Goal: Task Accomplishment & Management: Manage account settings

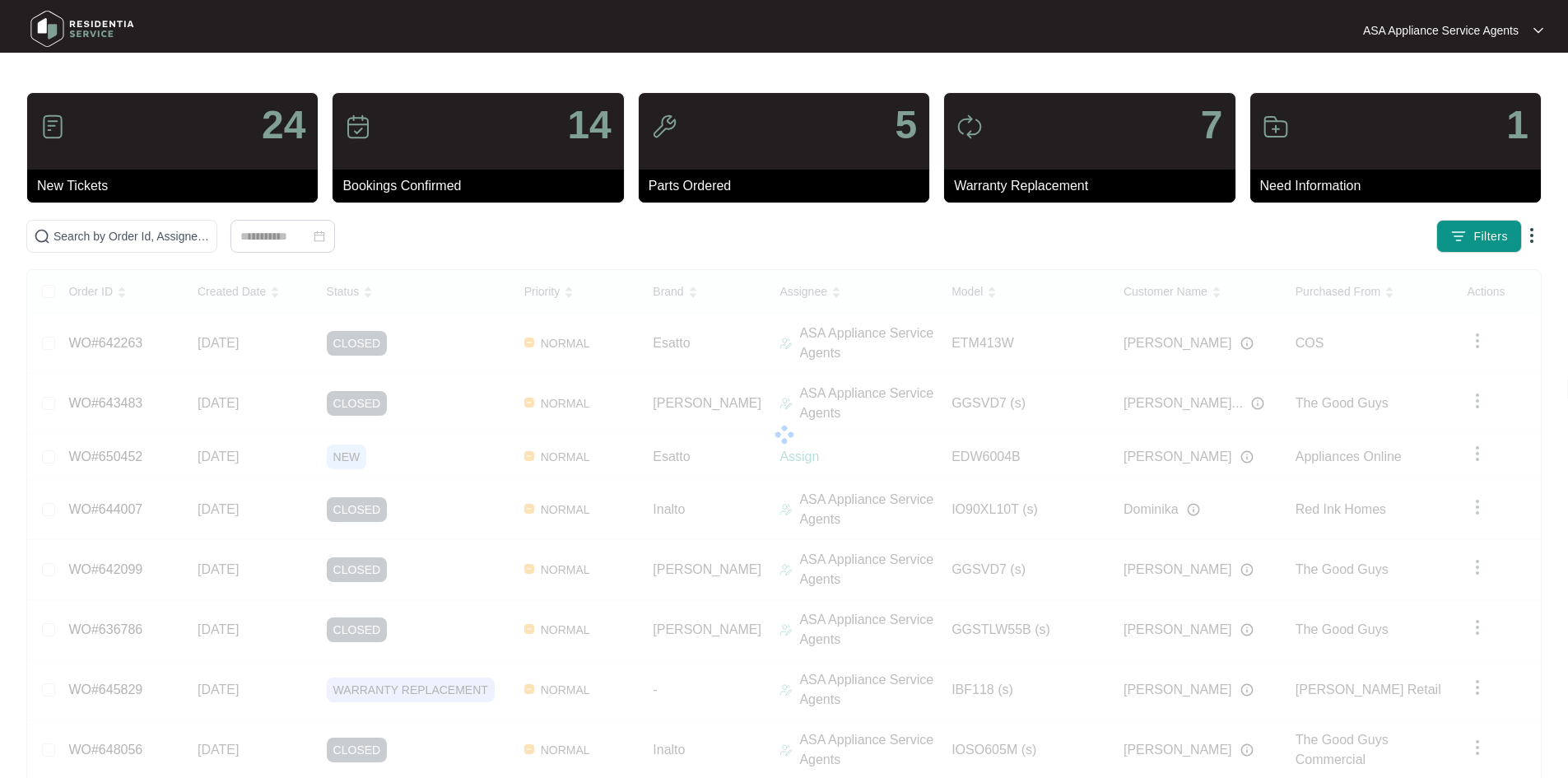
click at [121, 457] on div "Order ID Created Date Status Priority Brand Assignee Model Customer Name Purcha…" at bounding box center [783, 605] width 1512 height 670
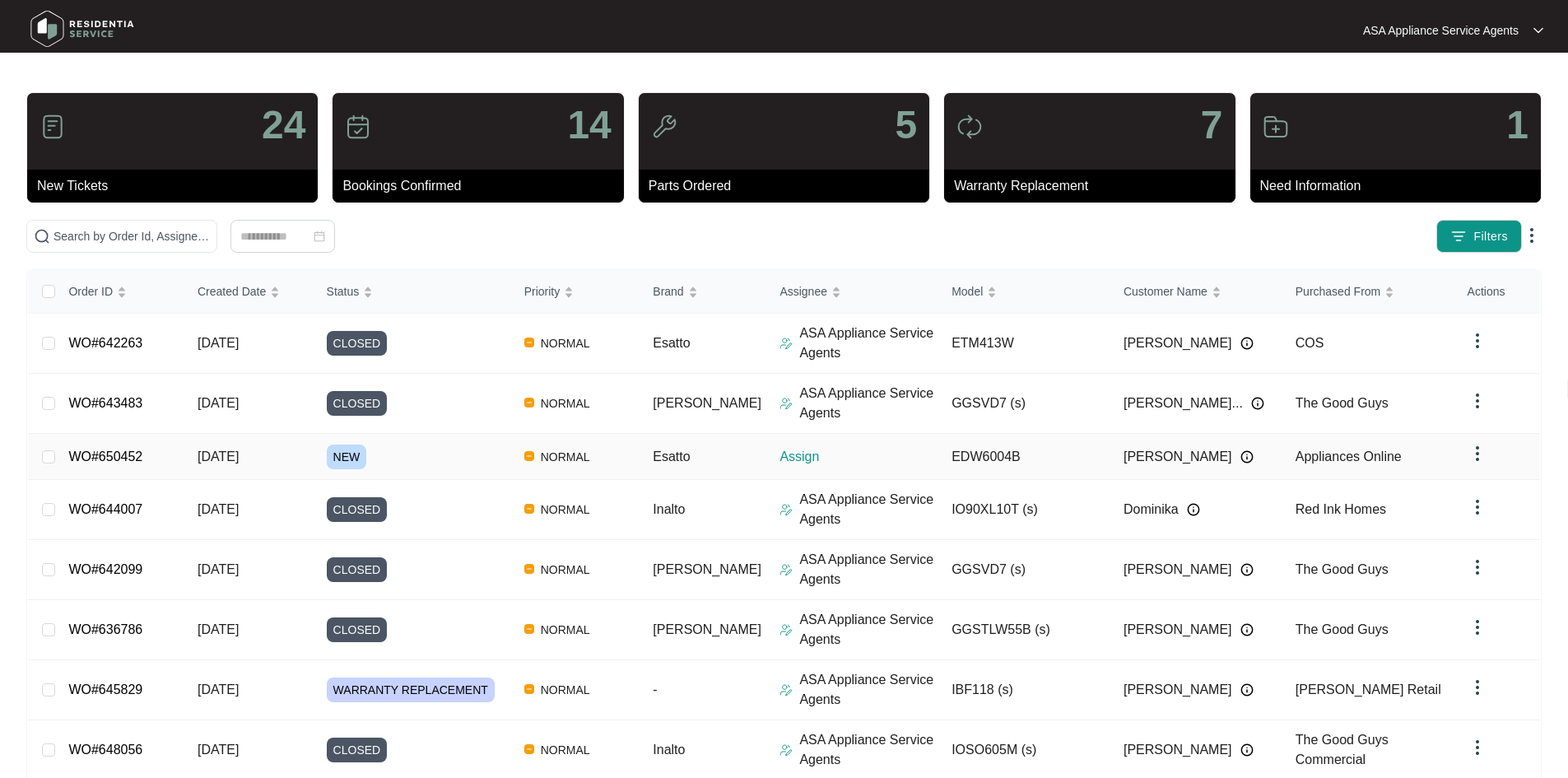
click at [121, 457] on link "WO#650452" at bounding box center [105, 456] width 75 height 14
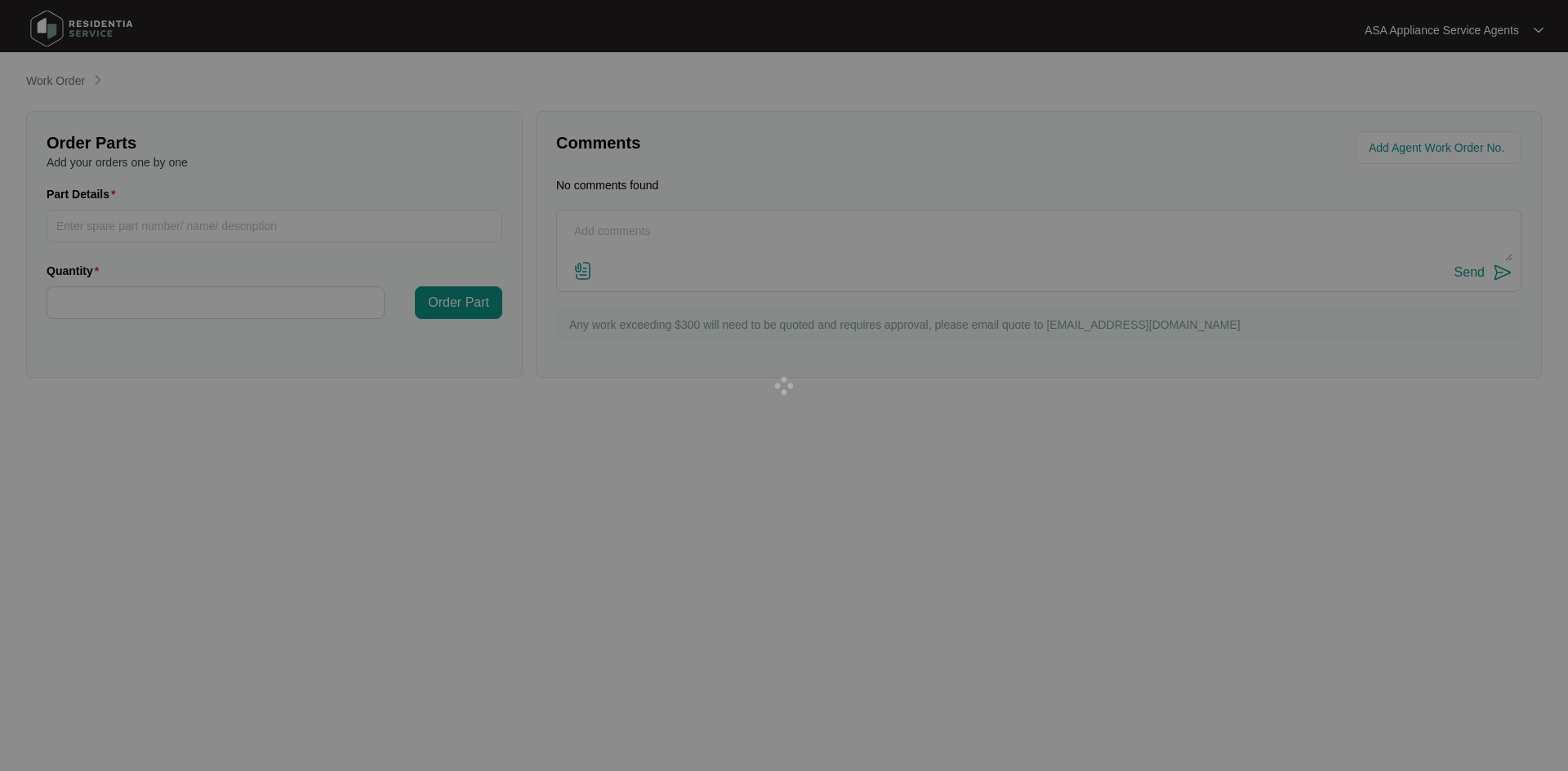
click at [120, 453] on div at bounding box center [784, 385] width 1568 height 771
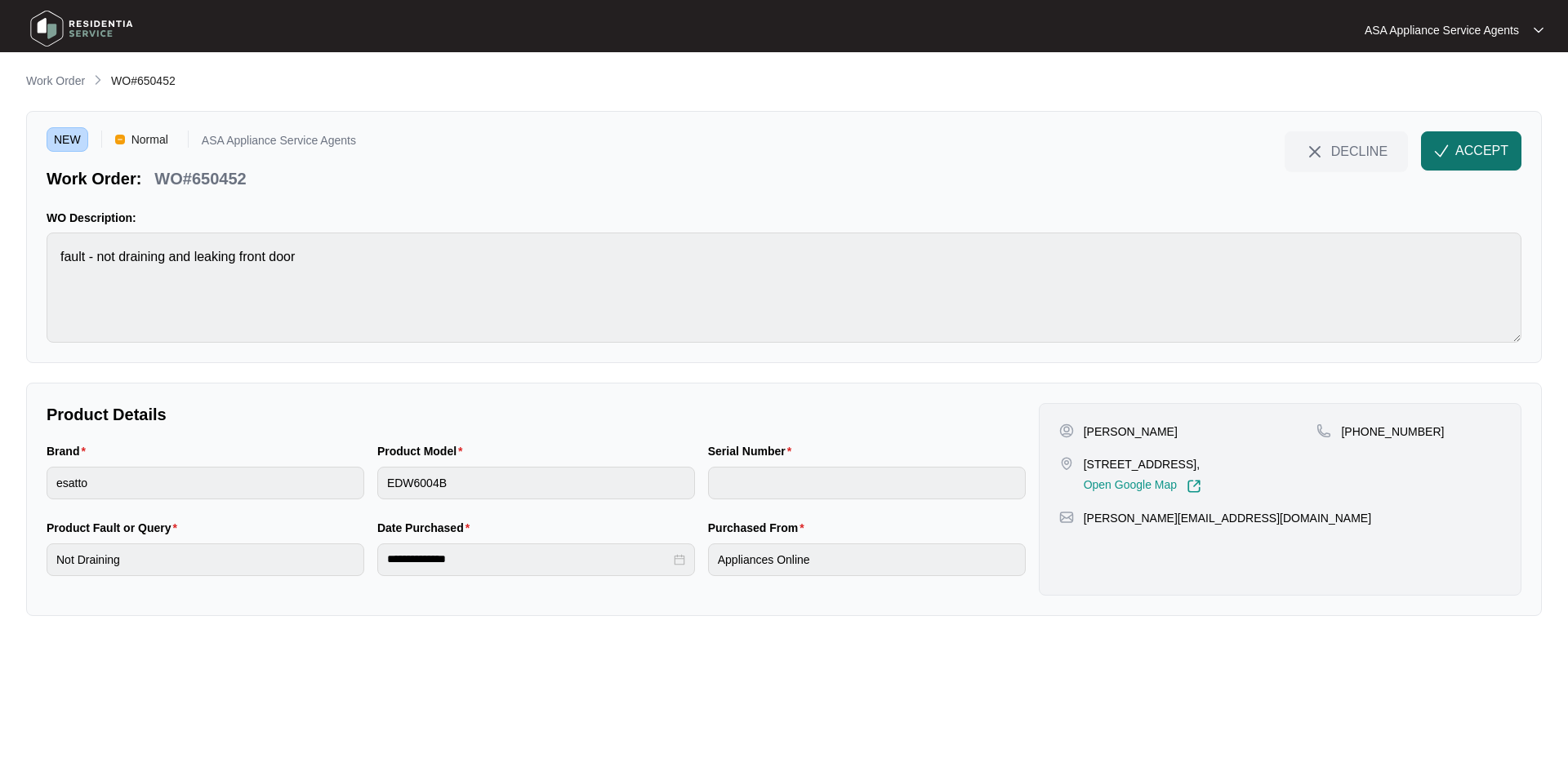
click at [1462, 147] on span "ACCEPT" at bounding box center [1481, 151] width 53 height 19
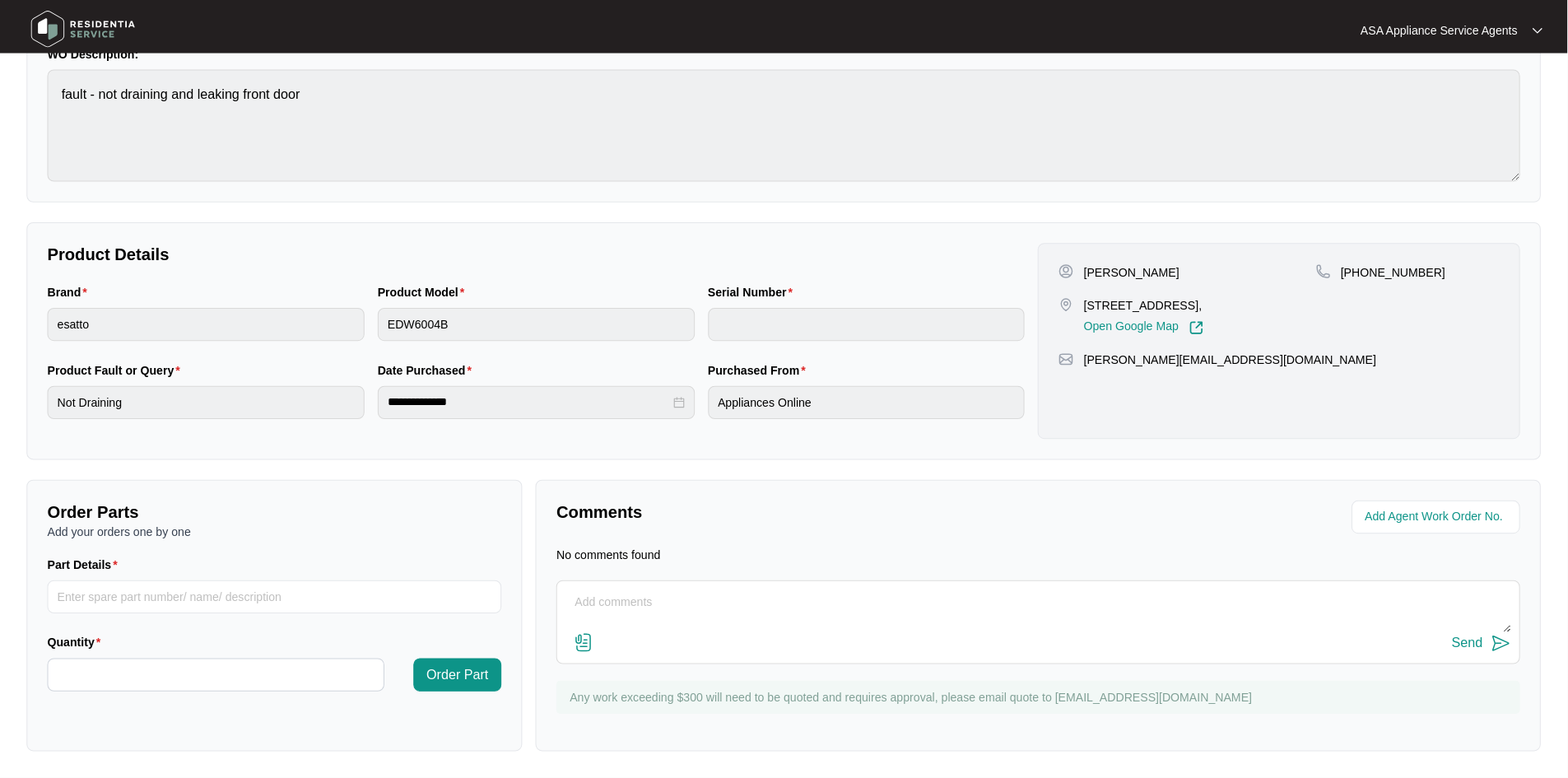
scroll to position [160, 0]
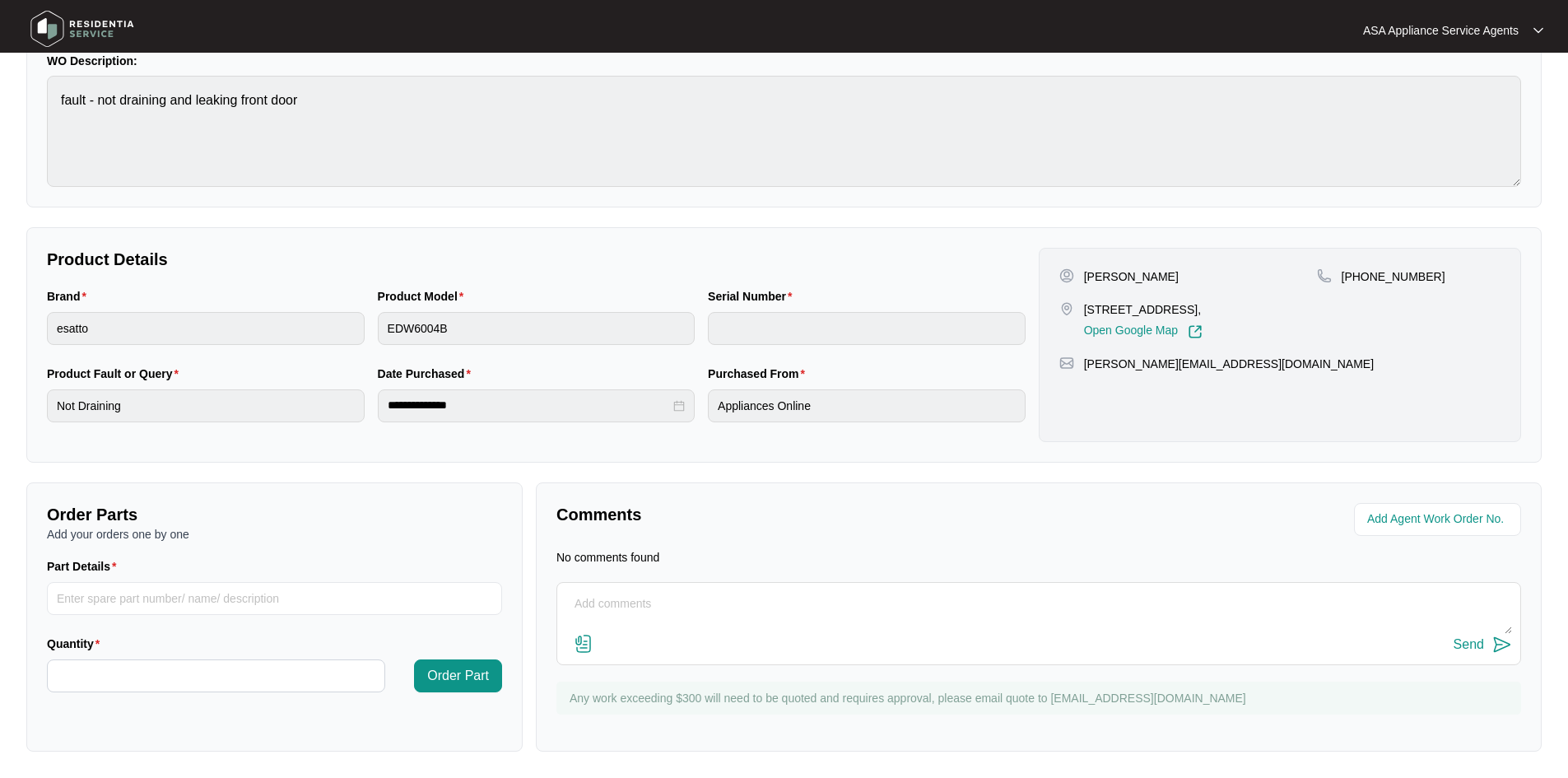
drag, startPoint x: 1172, startPoint y: 279, endPoint x: 1088, endPoint y: 270, distance: 84.5
click at [1088, 270] on div "[PERSON_NAME]" at bounding box center [1188, 277] width 258 height 17
copy p "[PERSON_NAME]"
drag, startPoint x: 1159, startPoint y: 311, endPoint x: 1077, endPoint y: 311, distance: 82.0
click at [1077, 311] on div "[STREET_ADDRESS], Open Google Map" at bounding box center [1188, 319] width 258 height 38
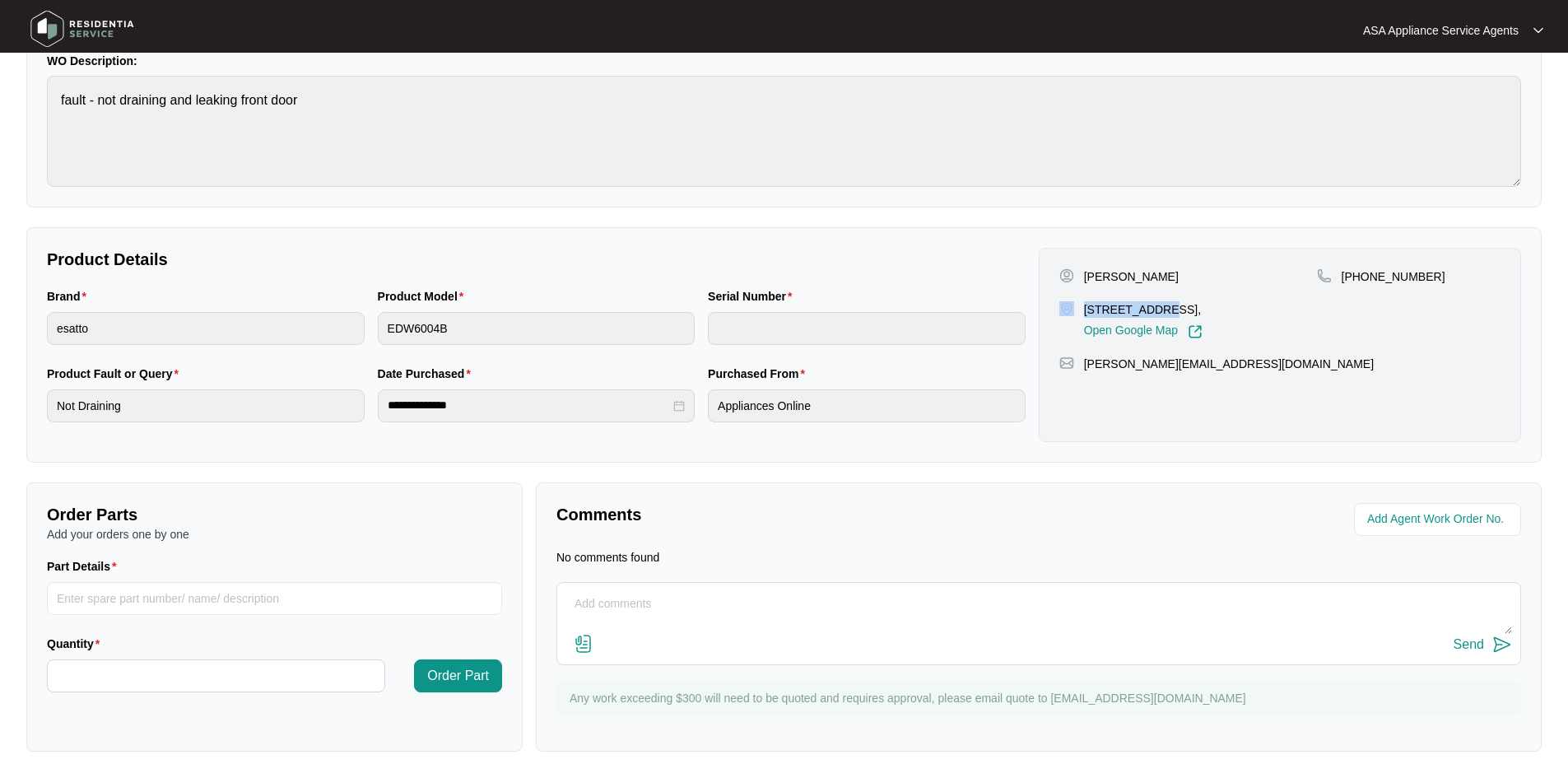
copy div "8 Outback Rd"
drag, startPoint x: 1232, startPoint y: 308, endPoint x: 1159, endPoint y: 304, distance: 73.1
click at [1159, 304] on p "[STREET_ADDRESS]," at bounding box center [1143, 309] width 119 height 17
copy p "[GEOGRAPHIC_DATA]"
drag, startPoint x: 1277, startPoint y: 367, endPoint x: 1079, endPoint y: 363, distance: 198.0
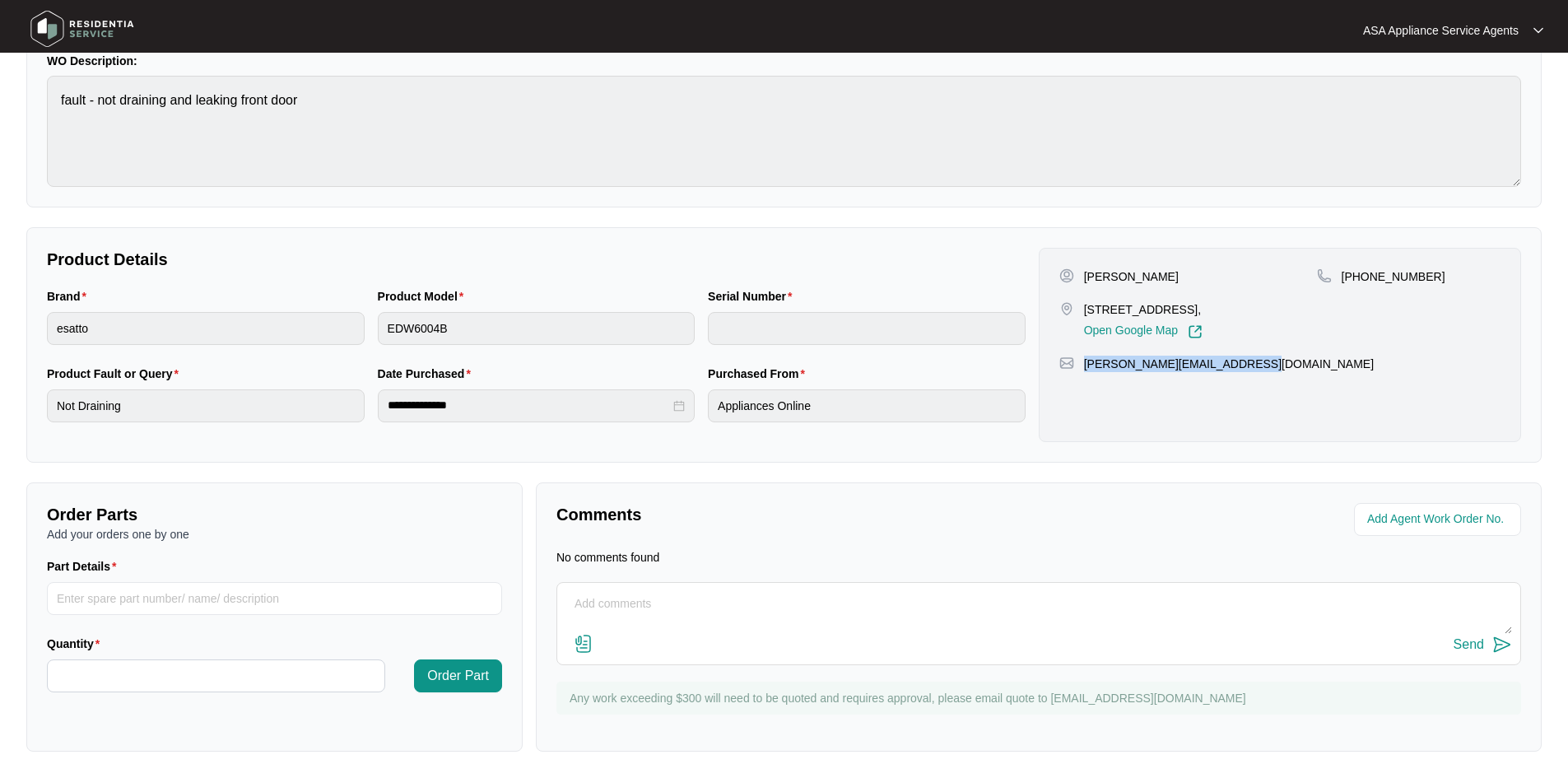
click at [1079, 363] on div "[PERSON_NAME][EMAIL_ADDRESS][DOMAIN_NAME]" at bounding box center [1279, 364] width 441 height 17
copy p "[PERSON_NAME][EMAIL_ADDRESS][DOMAIN_NAME]"
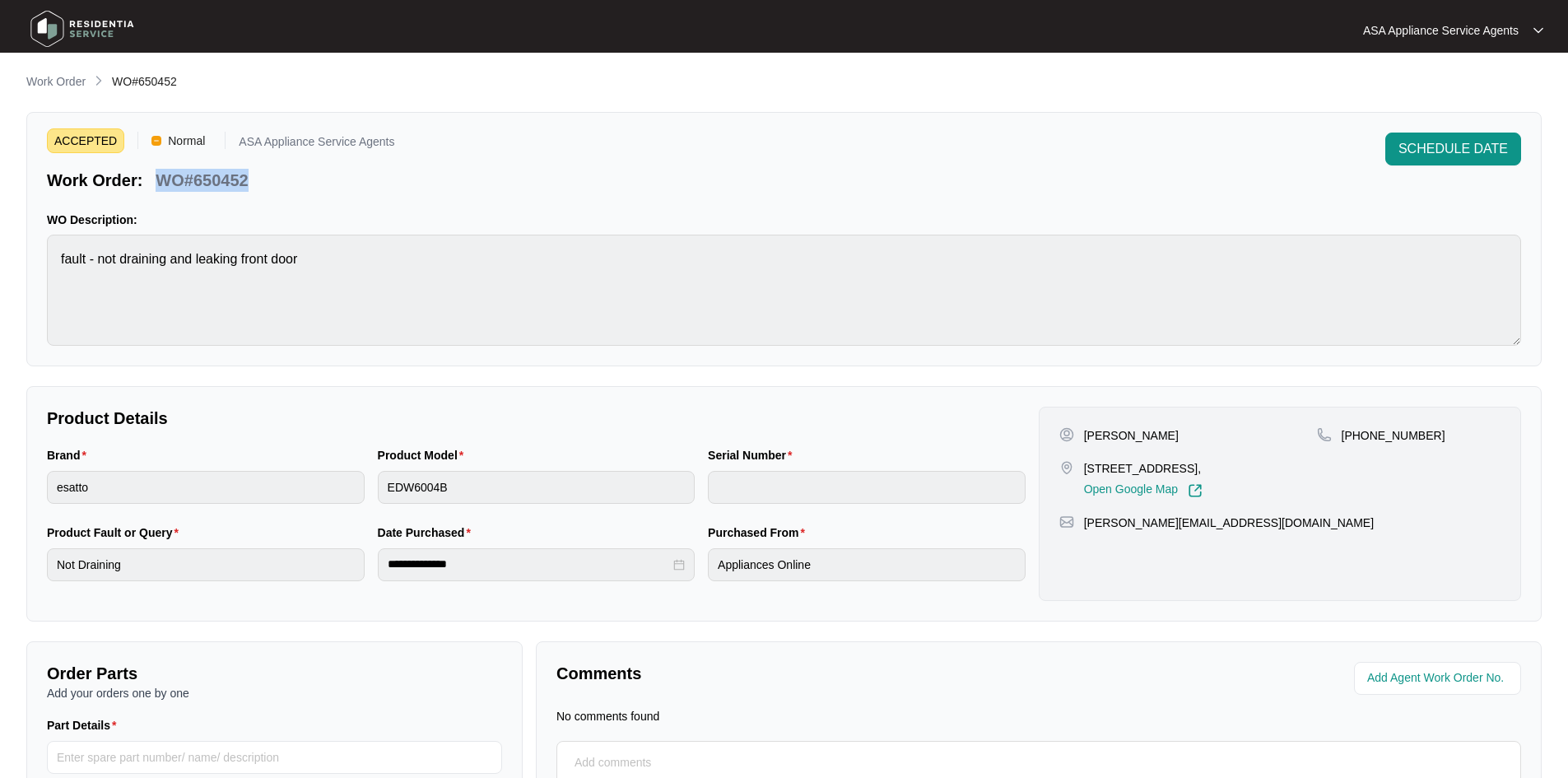
drag, startPoint x: 263, startPoint y: 176, endPoint x: 147, endPoint y: 170, distance: 116.2
click at [147, 170] on div "Work Order: WO#650452" at bounding box center [220, 177] width 347 height 29
copy div "WO#650452"
click at [42, 251] on div "ACCEPTED Normal ASA Appliance Service Agents Work Order: WO#650452 SCHEDULE DAT…" at bounding box center [784, 239] width 1516 height 254
click at [40, 254] on div "ACCEPTED Normal ASA Appliance Service Agents Work Order: WO#650452 SCHEDULE DAT…" at bounding box center [784, 239] width 1516 height 254
